Goal: Answer question/provide support

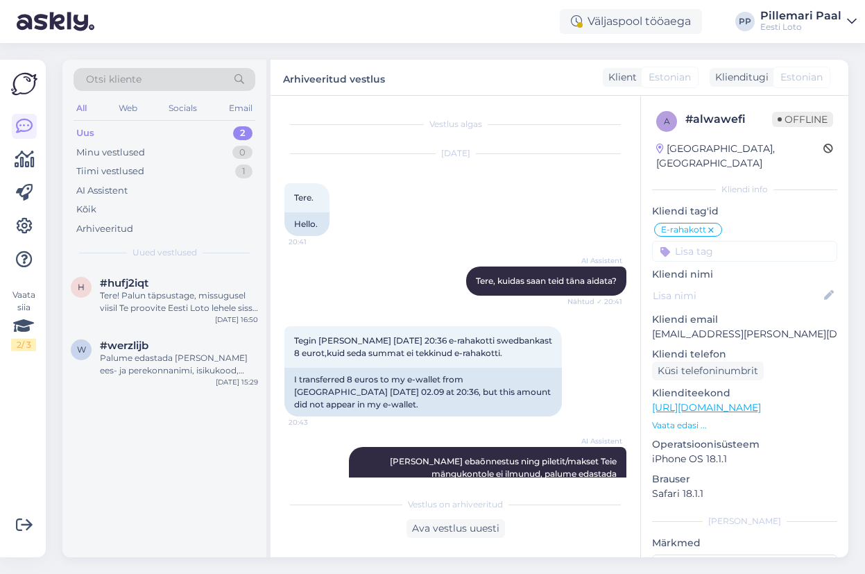
scroll to position [393, 0]
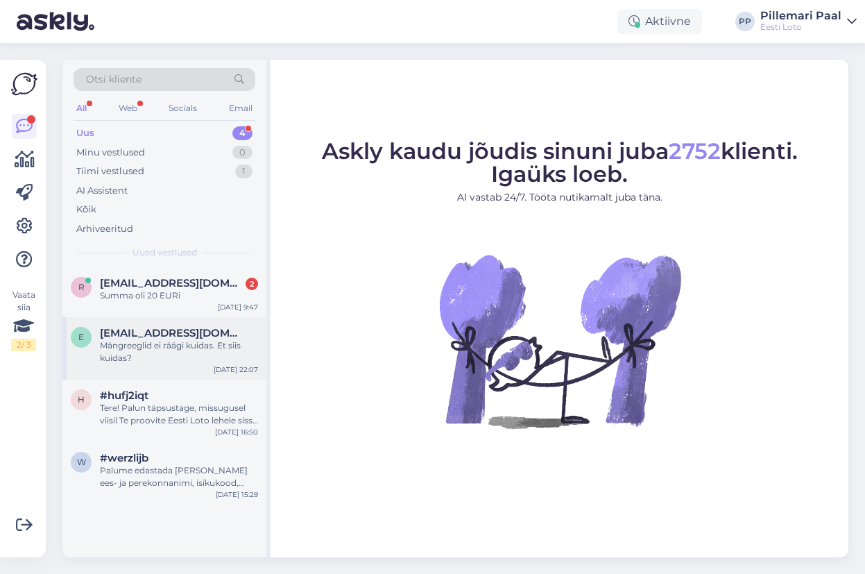
click at [178, 352] on div "Mängreeglid ei räägi kuidas. Et siis kuidas?" at bounding box center [179, 351] width 158 height 25
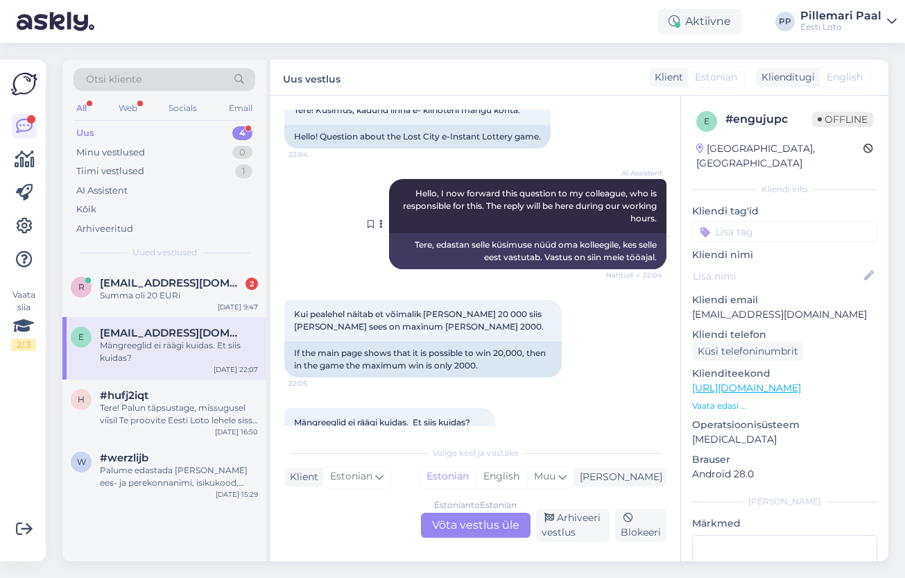
scroll to position [137, 0]
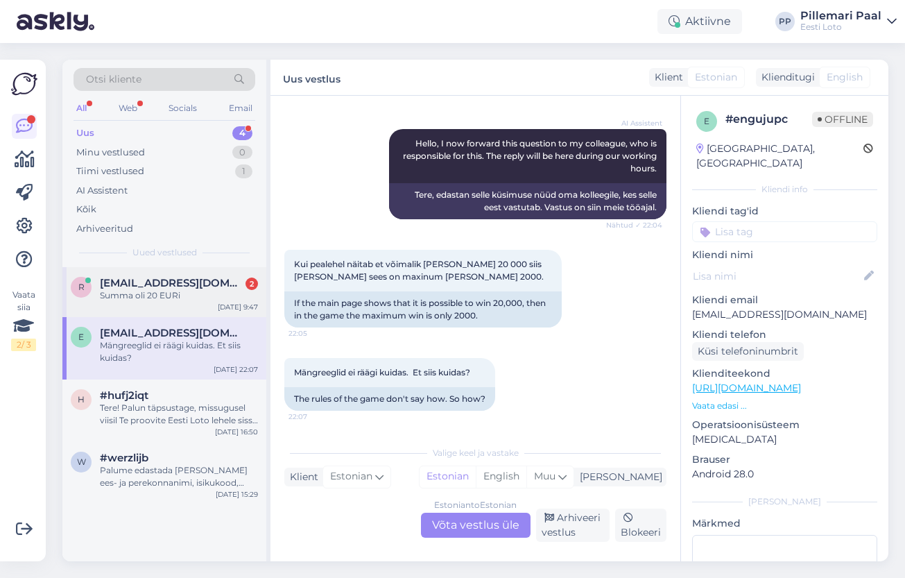
click at [141, 298] on div "Summa oli 20 EURi" at bounding box center [179, 295] width 158 height 12
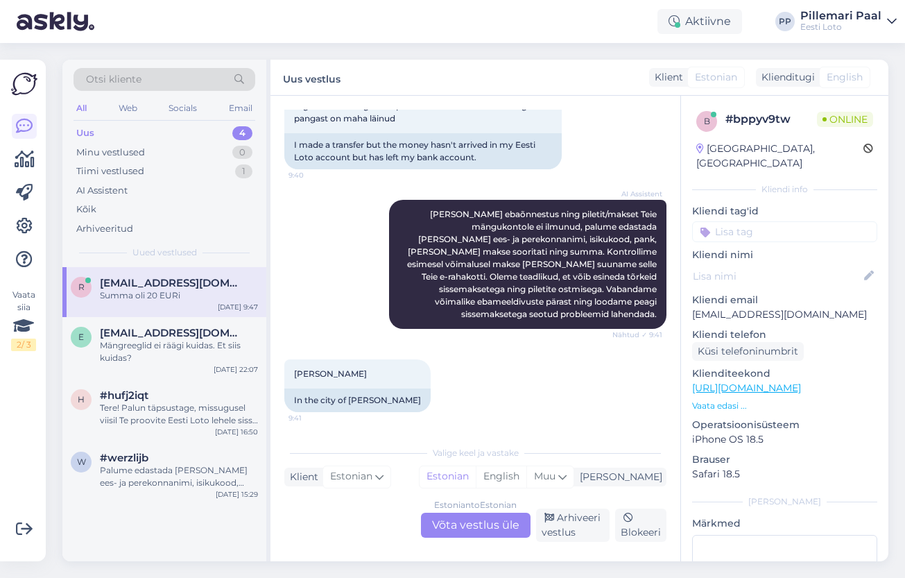
scroll to position [236, 0]
click at [449, 531] on div "Estonian to Estonian Võta vestlus üle" at bounding box center [476, 525] width 110 height 25
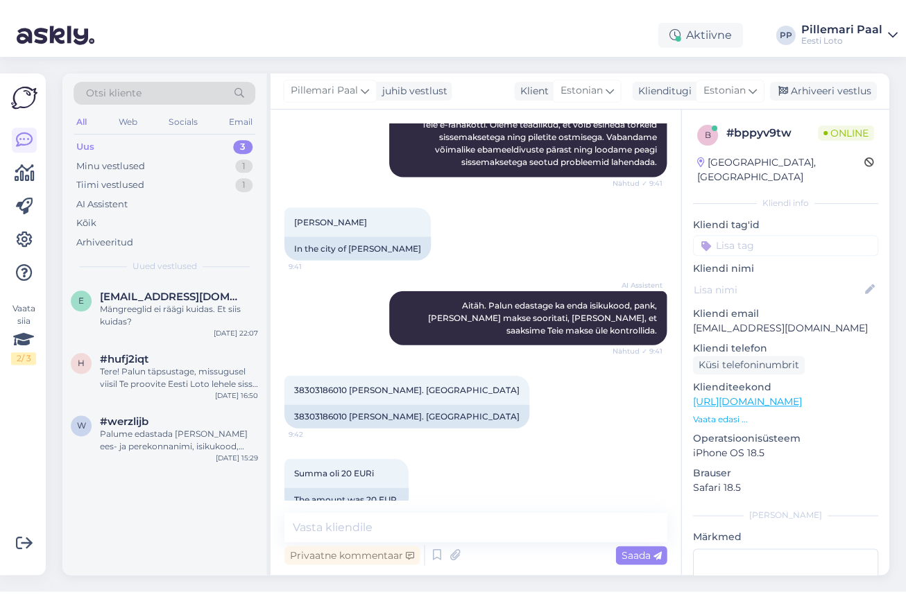
scroll to position [402, 0]
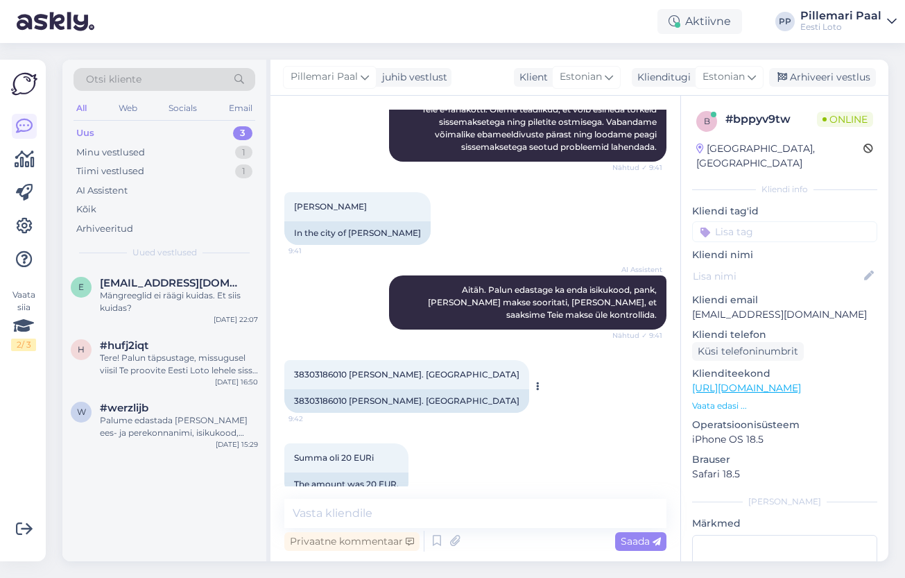
click at [318, 369] on span "38303186010 Riimas Pärt. Swedbank" at bounding box center [406, 374] width 225 height 10
copy span "38303186010"
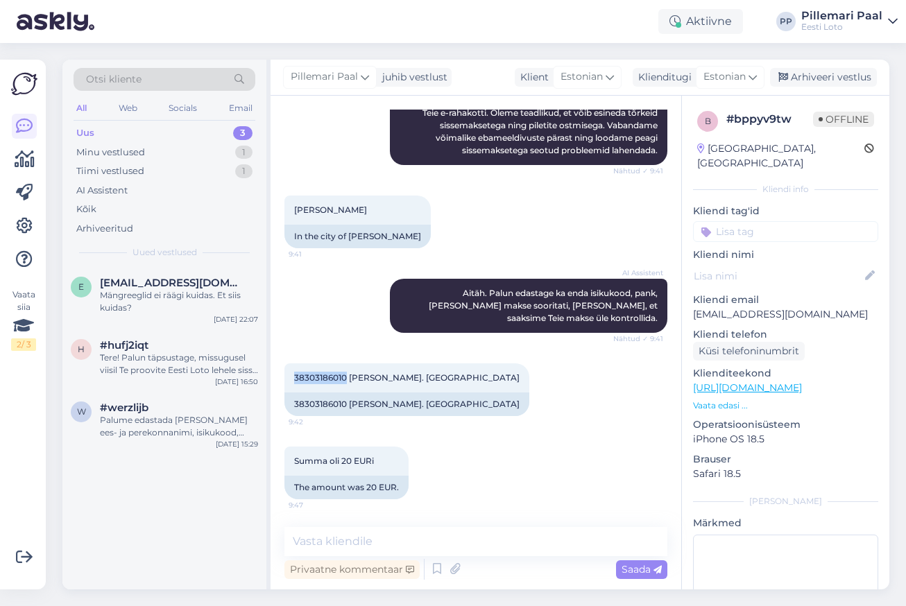
scroll to position [373, 0]
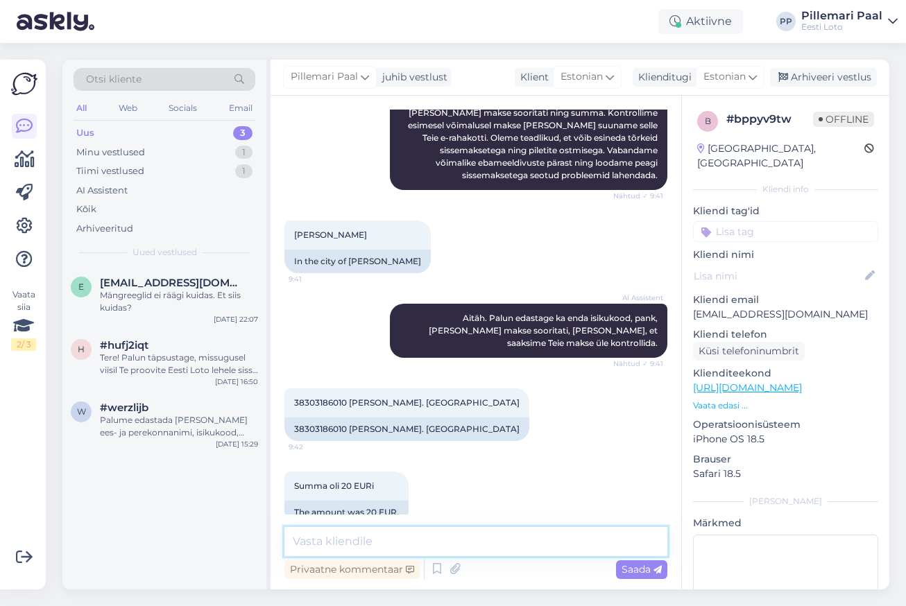
click at [351, 538] on textarea at bounding box center [475, 541] width 383 height 29
click at [494, 543] on textarea "Näeme, et raha laekus viibega Teie e-rahakotti" at bounding box center [475, 541] width 383 height 29
click at [560, 546] on textarea "Näeme, et raha laekus viibega Teie E-rahakotti" at bounding box center [475, 541] width 383 height 29
click at [492, 547] on textarea "Näeme, et raha laekus viibega Teie E-rahakotti." at bounding box center [475, 541] width 383 height 29
click at [562, 546] on textarea "Näeme, et raha laekus viibega Teie e-rahakotti." at bounding box center [475, 541] width 383 height 29
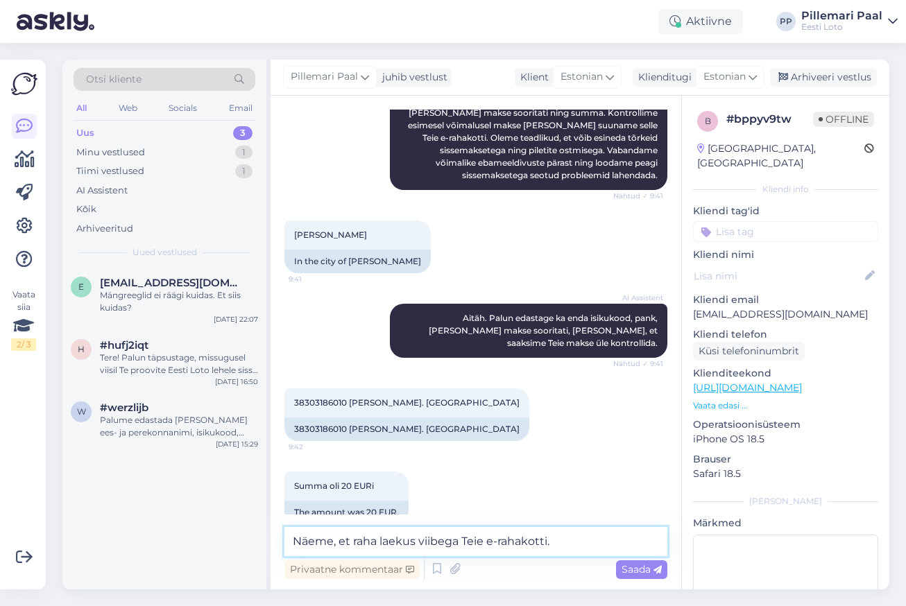
paste textarea "Palume vabandust tekkinud tõrke pärast."
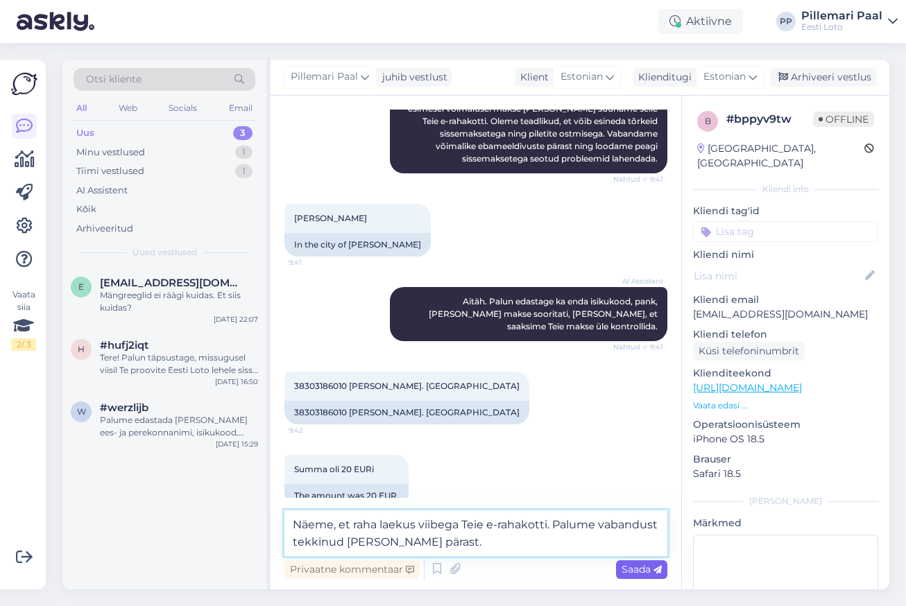
type textarea "Näeme, et raha laekus viibega Teie e-rahakotti. Palume vabandust tekkinud tõrke…"
click at [637, 573] on span "Saada" at bounding box center [641, 569] width 40 height 12
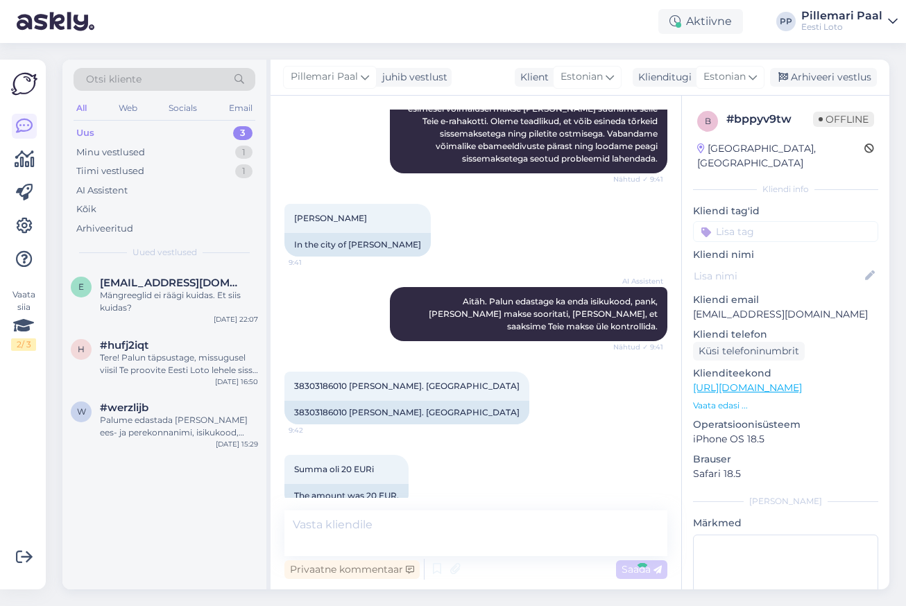
scroll to position [445, 0]
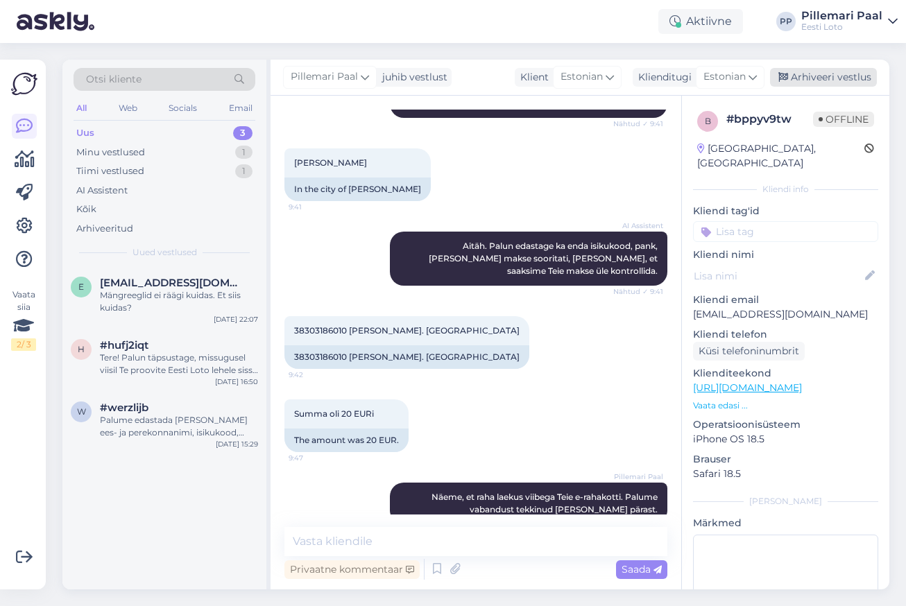
click at [821, 78] on div "Arhiveeri vestlus" at bounding box center [823, 77] width 107 height 19
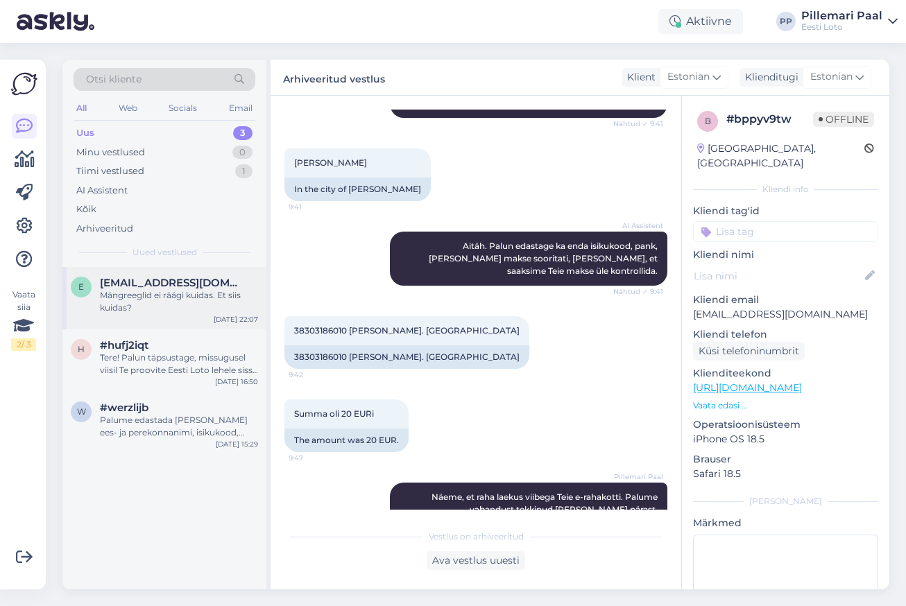
click at [148, 298] on div "Mängreeglid ei räägi kuidas. Et siis kuidas?" at bounding box center [179, 301] width 158 height 25
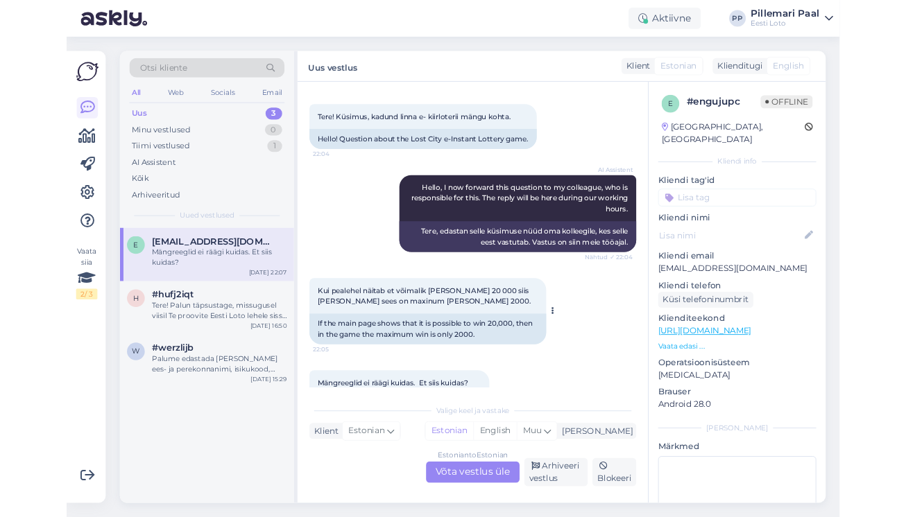
scroll to position [60, 0]
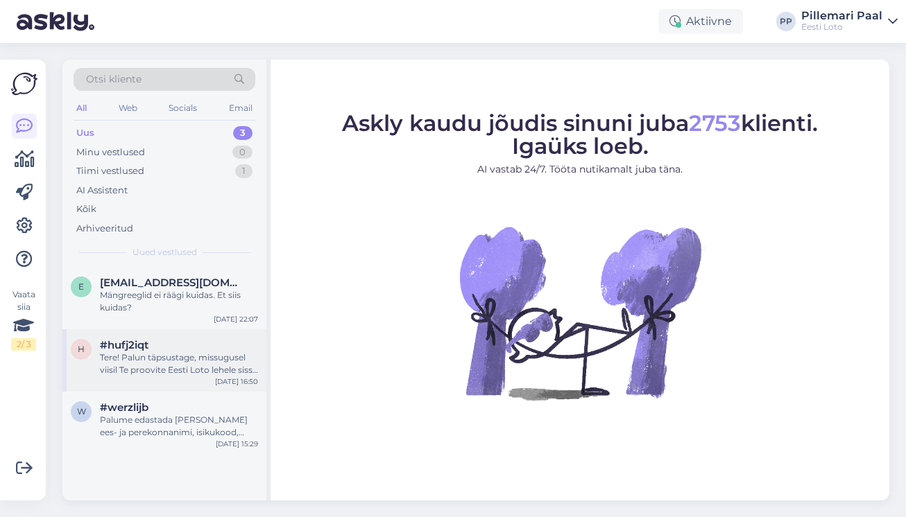
click at [185, 361] on div "Tere! Palun täpsustage, missugusel viisil Te proovite Eesti Loto lehele sisse l…" at bounding box center [179, 364] width 158 height 25
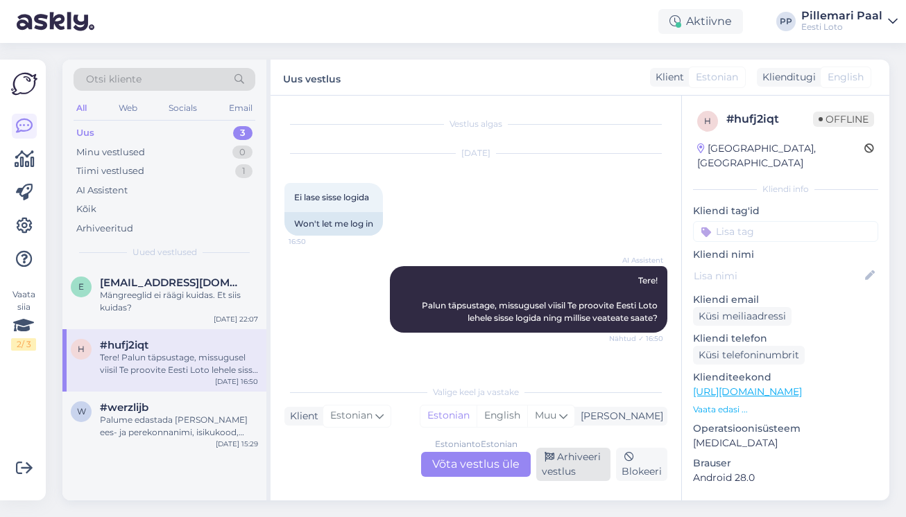
click at [551, 469] on div "Arhiveeri vestlus" at bounding box center [573, 464] width 74 height 33
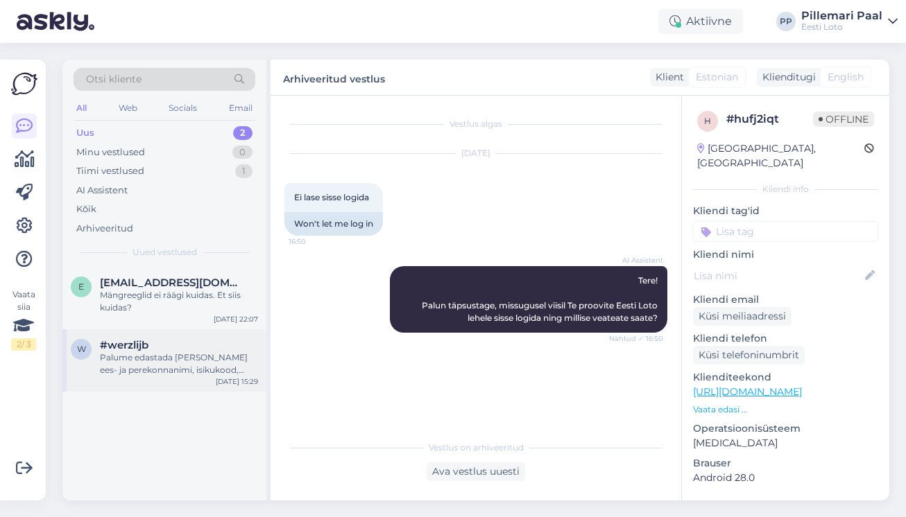
click at [135, 356] on div "Palume edastada [PERSON_NAME] ees- ja perekonnanimi, isikukood, pank, [PERSON_N…" at bounding box center [179, 364] width 158 height 25
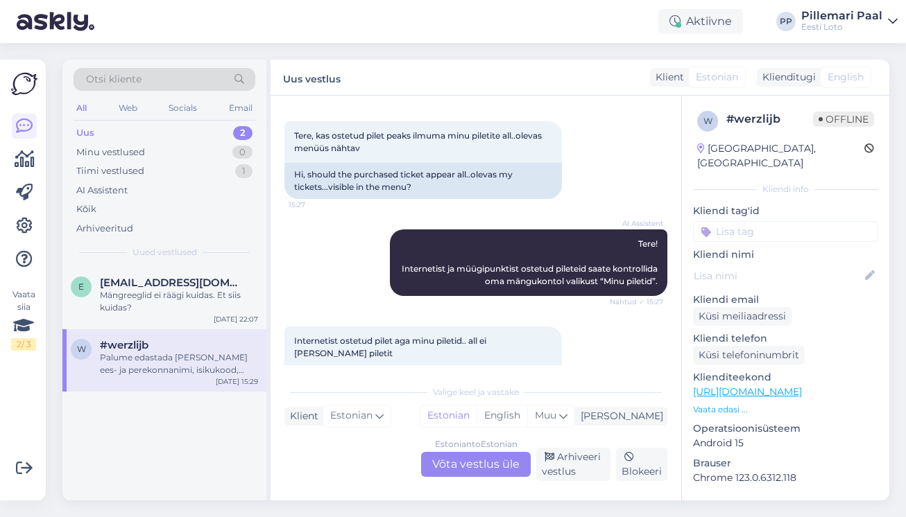
scroll to position [188, 0]
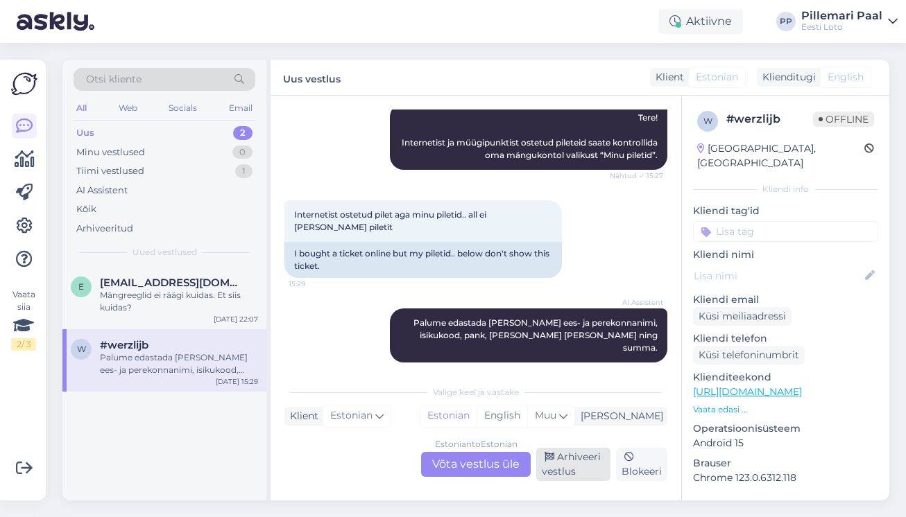
click at [564, 465] on div "Arhiveeri vestlus" at bounding box center [573, 464] width 74 height 33
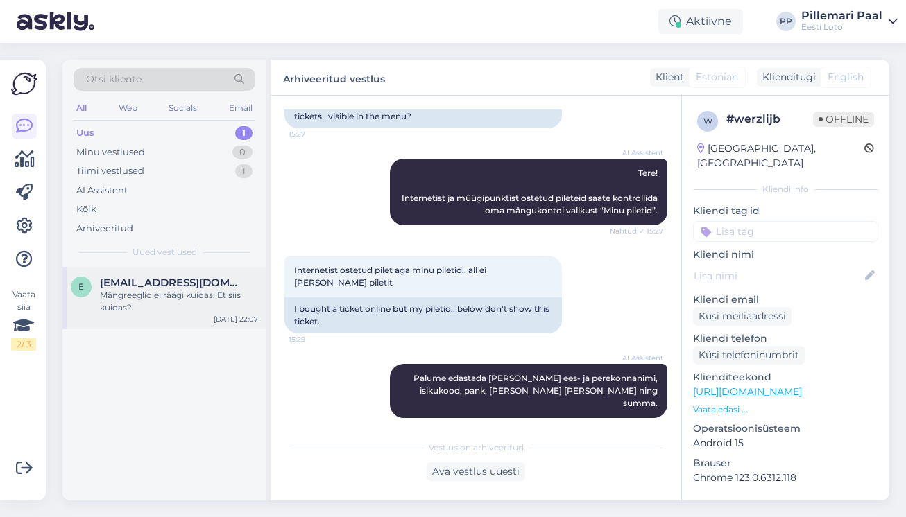
click at [165, 302] on div "Mängreeglid ei räägi kuidas. Et siis kuidas?" at bounding box center [179, 301] width 158 height 25
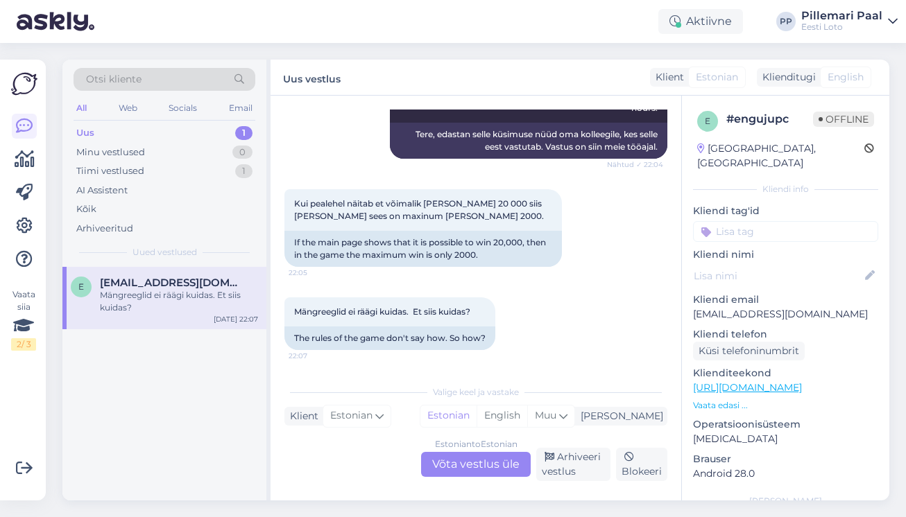
click at [468, 461] on div "Estonian to Estonian Võta vestlus üle" at bounding box center [476, 464] width 110 height 25
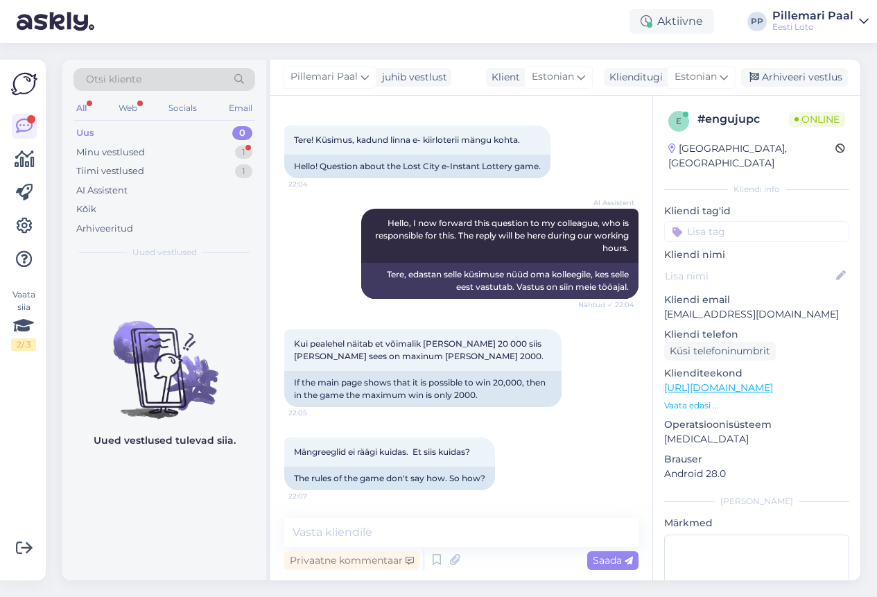
scroll to position [261, 0]
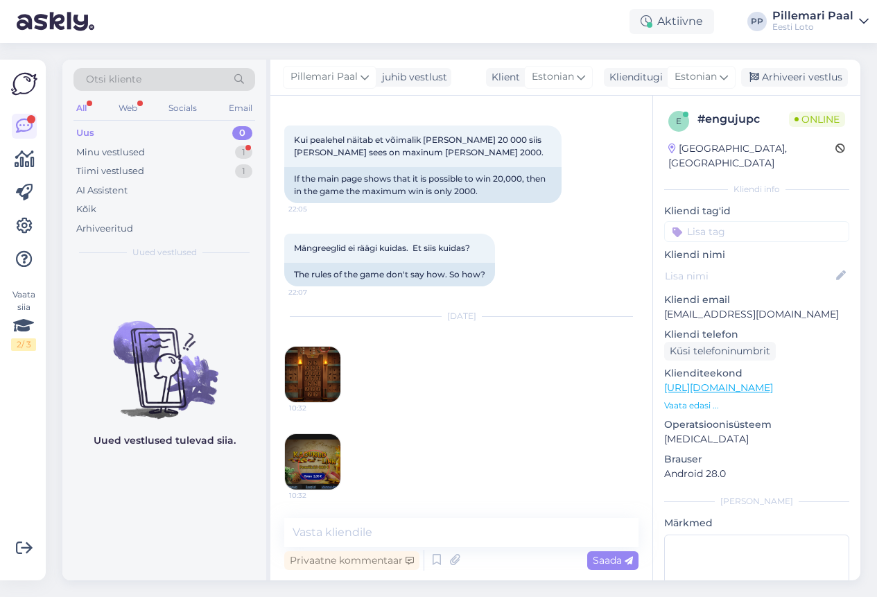
click at [307, 366] on img at bounding box center [312, 374] width 55 height 55
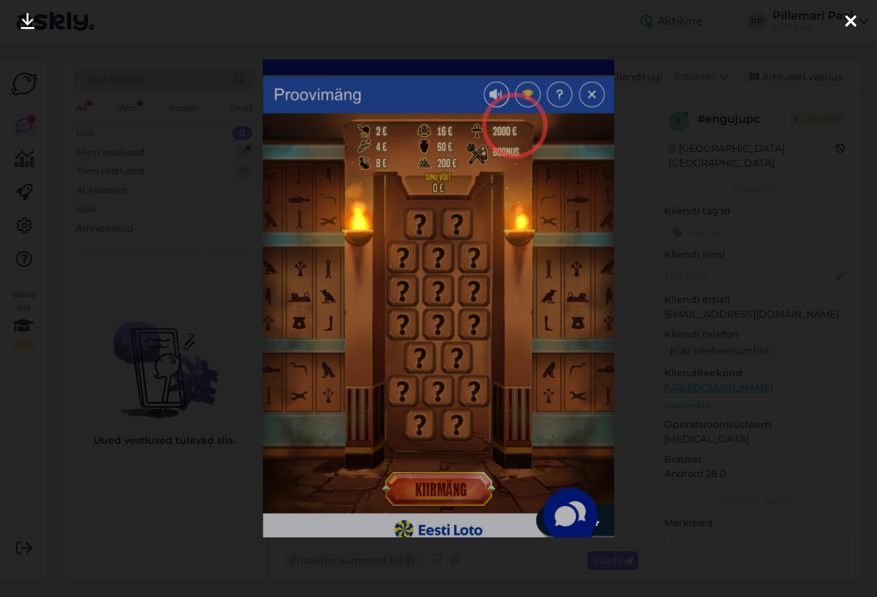
click at [848, 16] on icon at bounding box center [850, 22] width 11 height 18
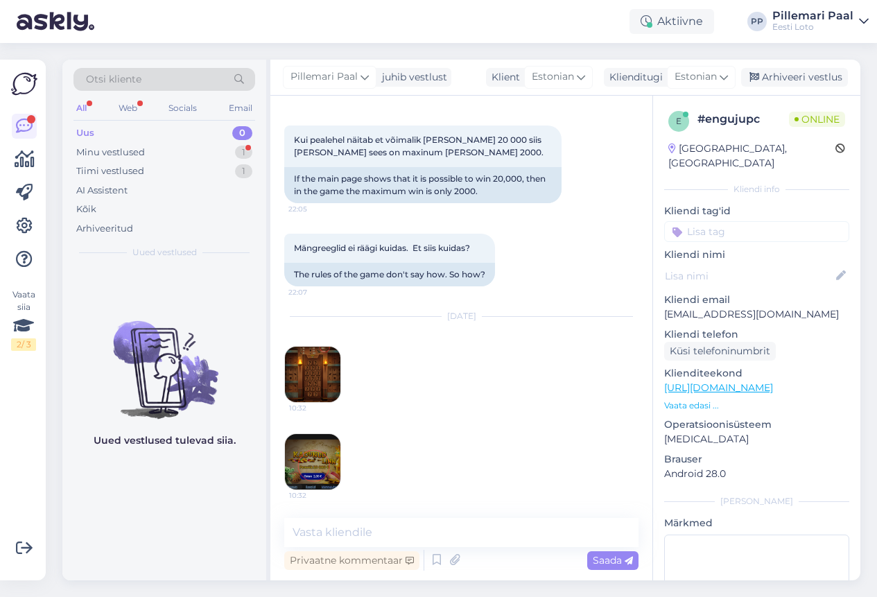
click at [311, 468] on img at bounding box center [312, 461] width 55 height 55
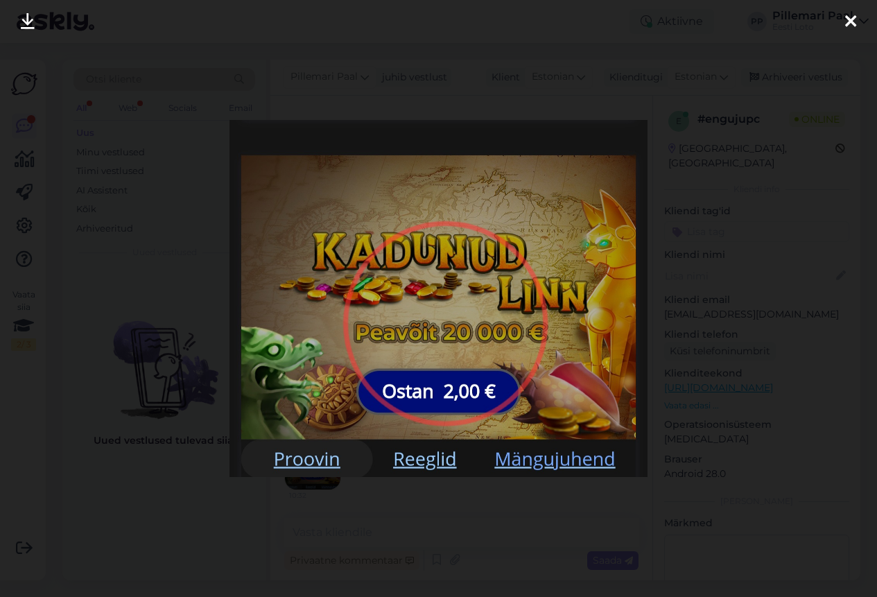
click at [850, 25] on icon at bounding box center [850, 22] width 11 height 18
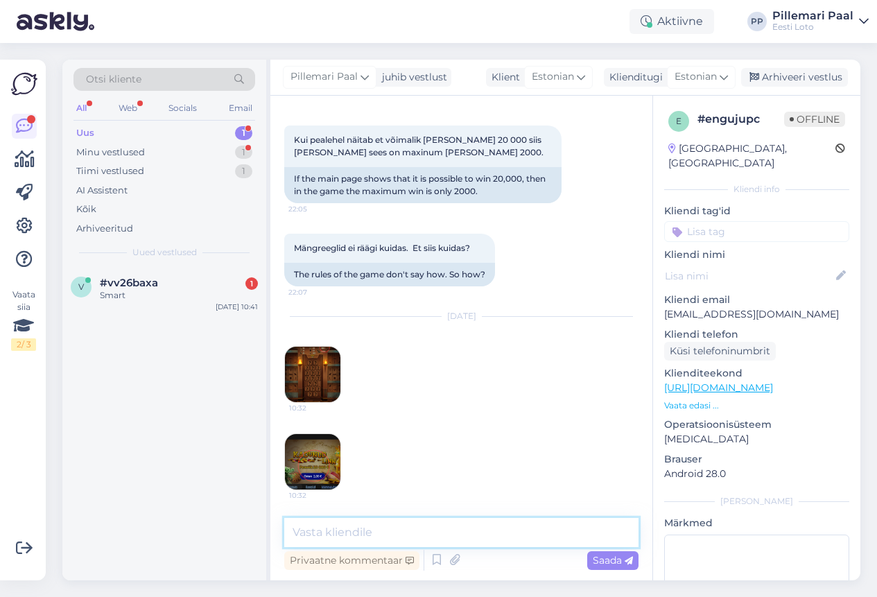
click at [352, 517] on textarea at bounding box center [461, 532] width 354 height 29
paste textarea "Peavõidu saab [PERSON_NAME] boonusmängus."
click at [405, 517] on textarea "Peavõidu saab [PERSON_NAME] boonusmängus." at bounding box center [461, 532] width 354 height 29
click at [343, 517] on textarea "Peavõidu saab [PERSON_NAME] boonusmängus." at bounding box center [461, 532] width 354 height 29
type textarea "Peavõidu (20 000 eur) saab [PERSON_NAME] boonusmängus."
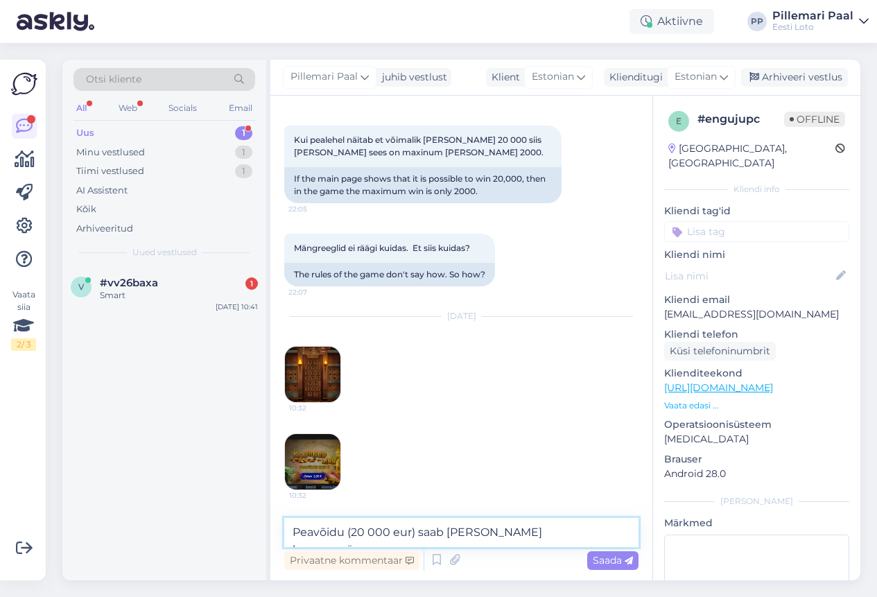
click at [578, 517] on textarea "Peavõidu (20 000 eur) saab [PERSON_NAME] boonusmängus." at bounding box center [461, 532] width 354 height 29
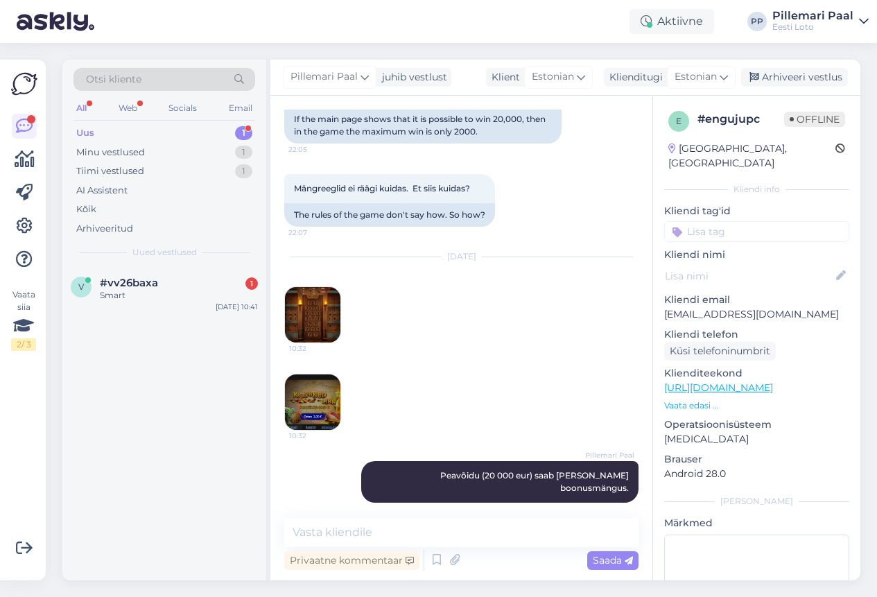
click at [320, 401] on img at bounding box center [312, 402] width 55 height 55
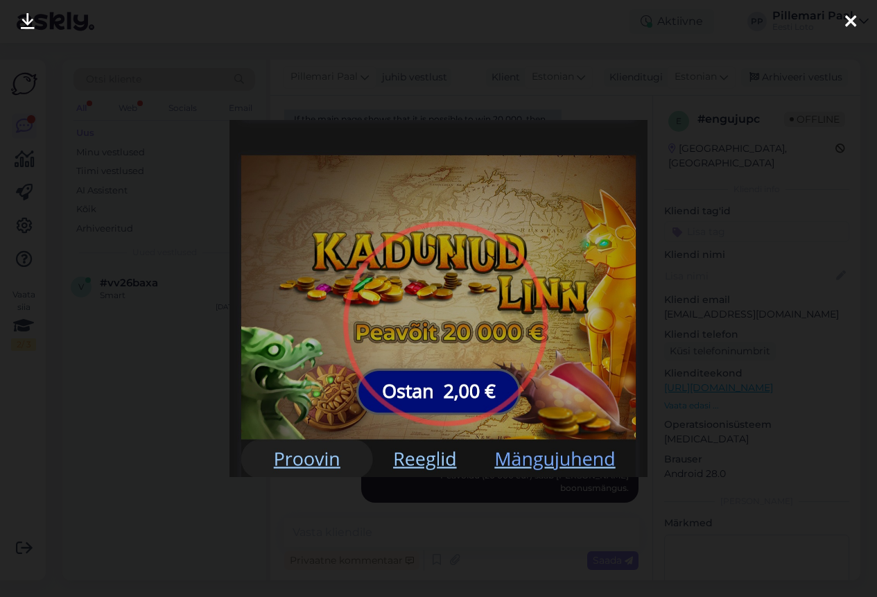
click at [853, 24] on icon at bounding box center [850, 22] width 11 height 18
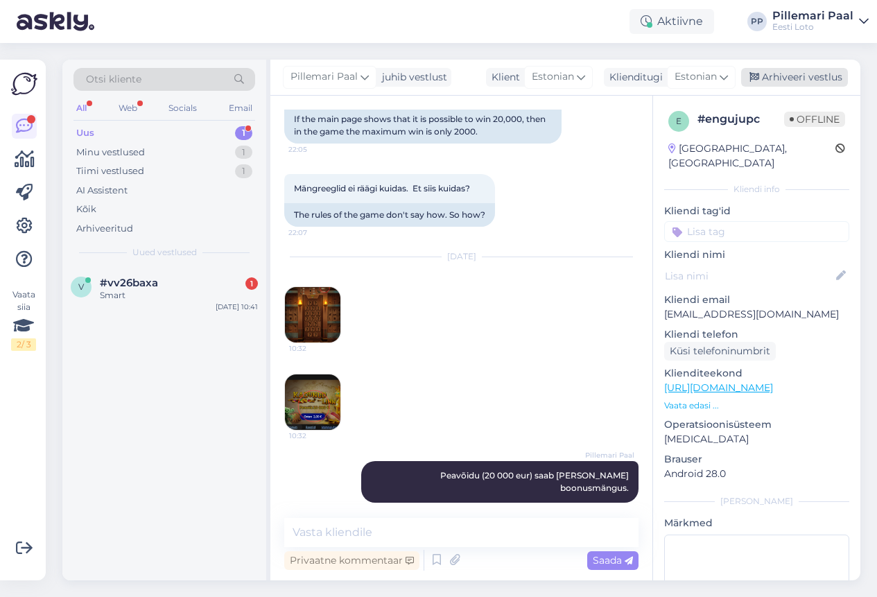
click at [797, 78] on div "Arhiveeri vestlus" at bounding box center [794, 77] width 107 height 19
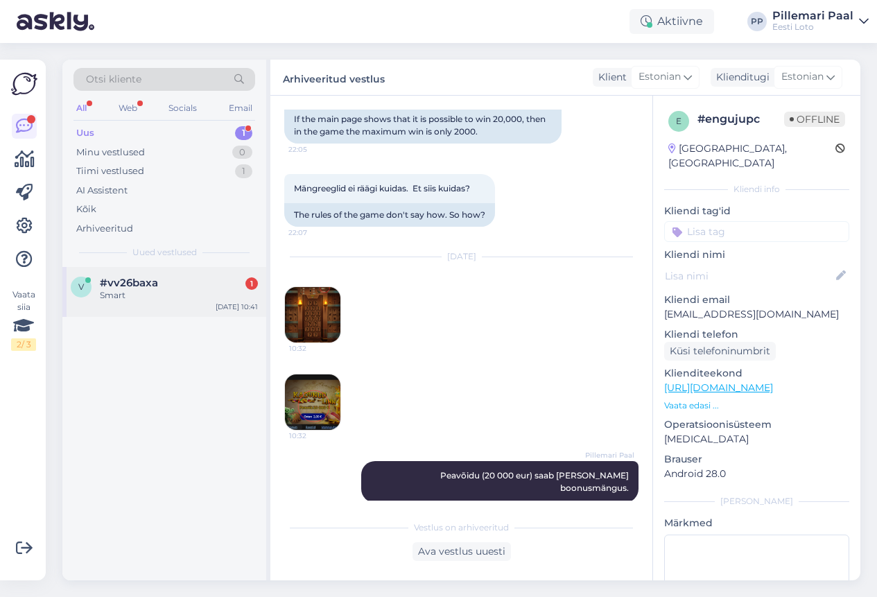
click at [196, 295] on div "Smart" at bounding box center [179, 295] width 158 height 12
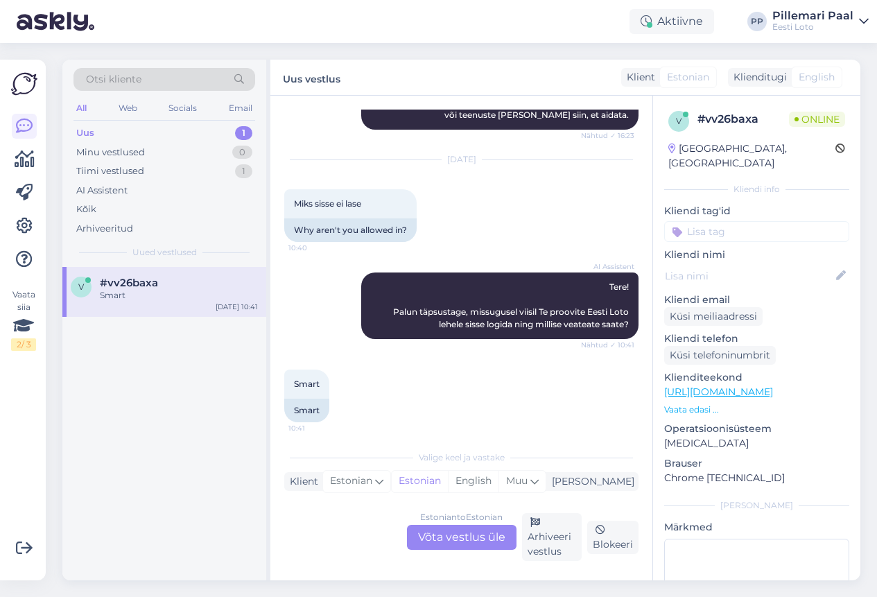
scroll to position [185, 0]
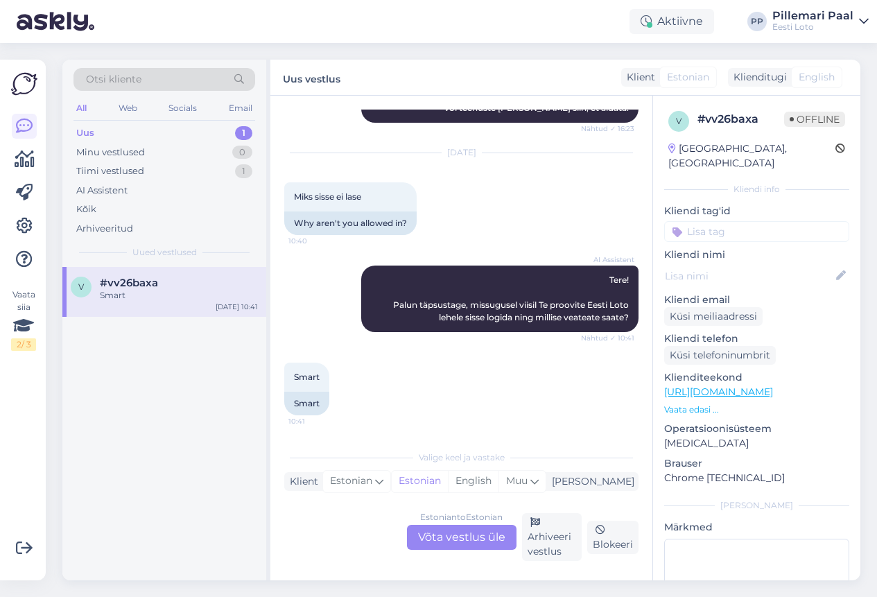
click at [467, 517] on div "Estonian to Estonian Võta vestlus üle" at bounding box center [462, 537] width 110 height 25
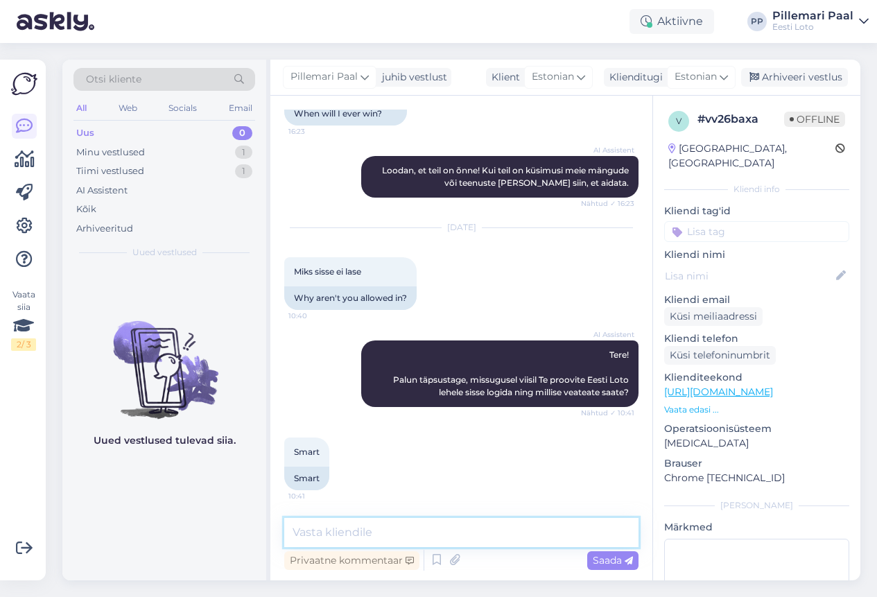
click at [407, 517] on textarea at bounding box center [461, 532] width 354 height 29
paste textarea "Soovitame kustutada veebilehitseja vahemälu ja kasutada võimaluse korral erinev…"
type textarea "Soovitame kustutada veebilehitseja vahemälu ja kasutada võimaluse korral erinev…"
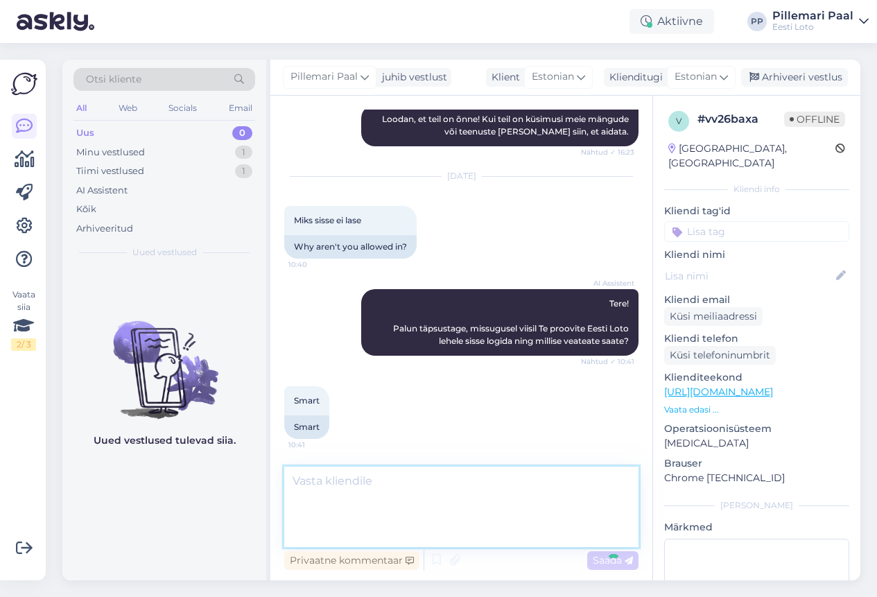
scroll to position [207, 0]
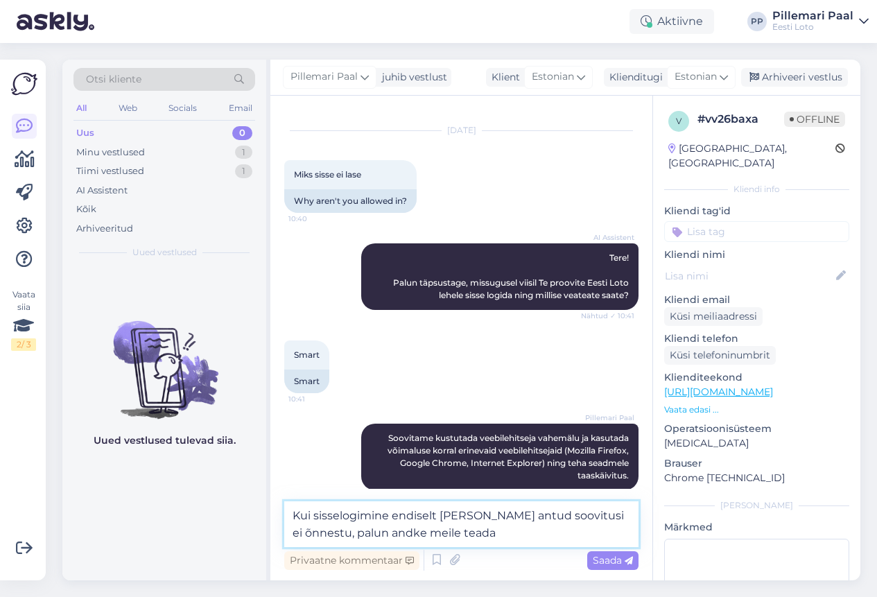
type textarea "Kui sisselogimine endiselt [PERSON_NAME] antud soovitusi ei õnnestu, palun andk…"
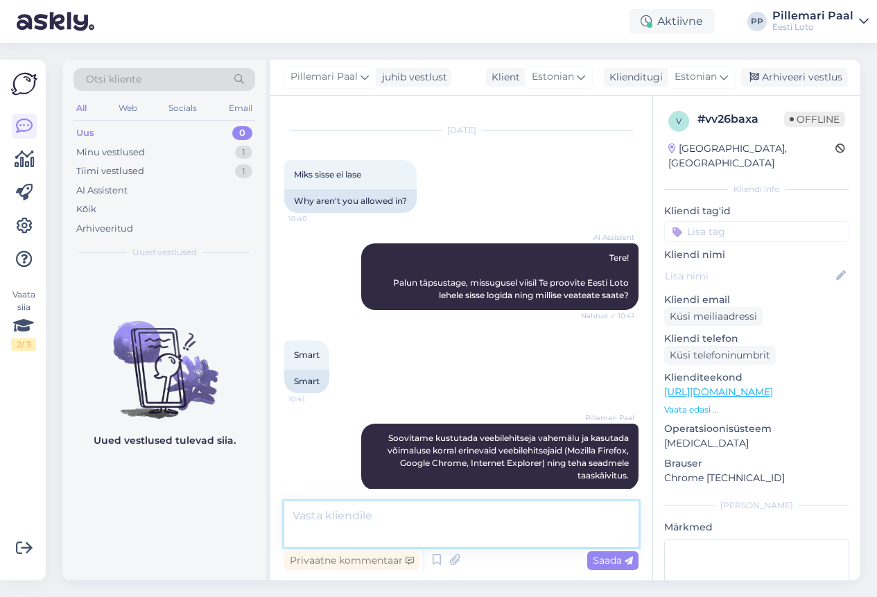
scroll to position [280, 0]
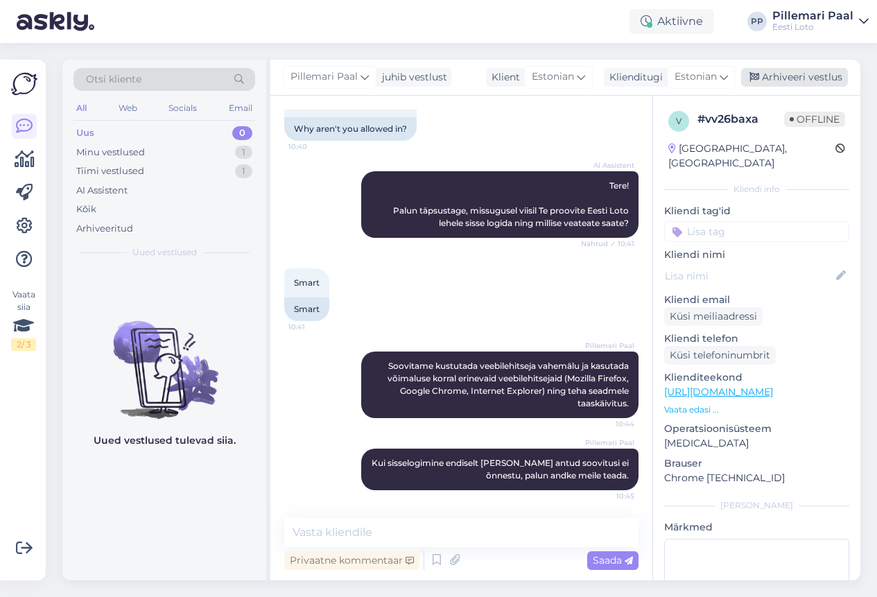
click at [782, 73] on div "Arhiveeri vestlus" at bounding box center [794, 77] width 107 height 19
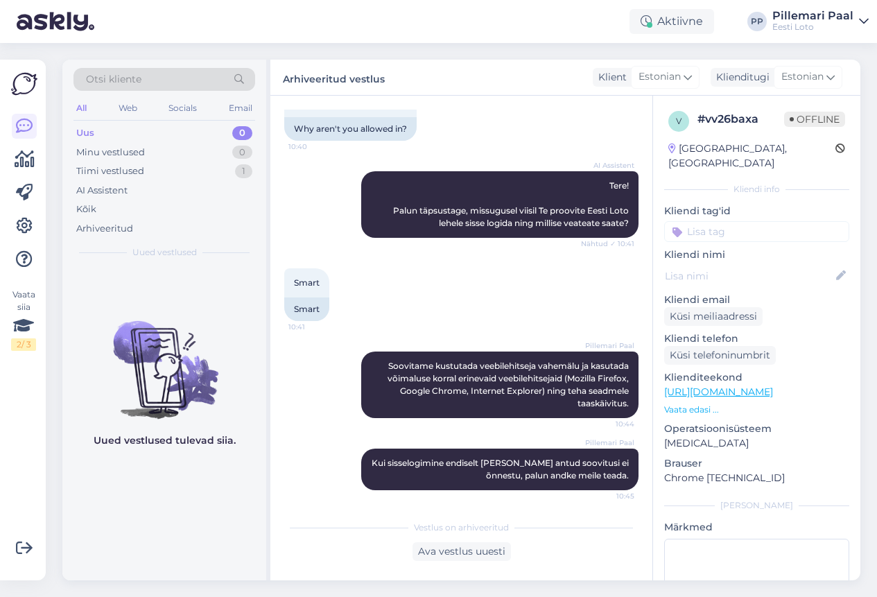
scroll to position [284, 0]
